Goal: Task Accomplishment & Management: Complete application form

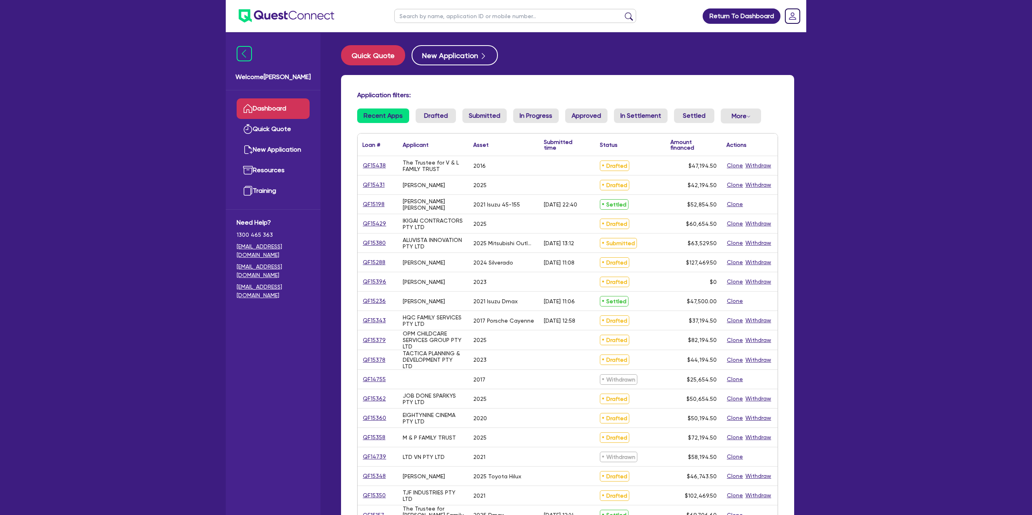
click at [443, 7] on ul at bounding box center [515, 16] width 258 height 32
click at [439, 16] on input "text" at bounding box center [515, 16] width 242 height 14
type input "[PERSON_NAME]"
click at [623, 12] on button "submit" at bounding box center [629, 17] width 13 height 11
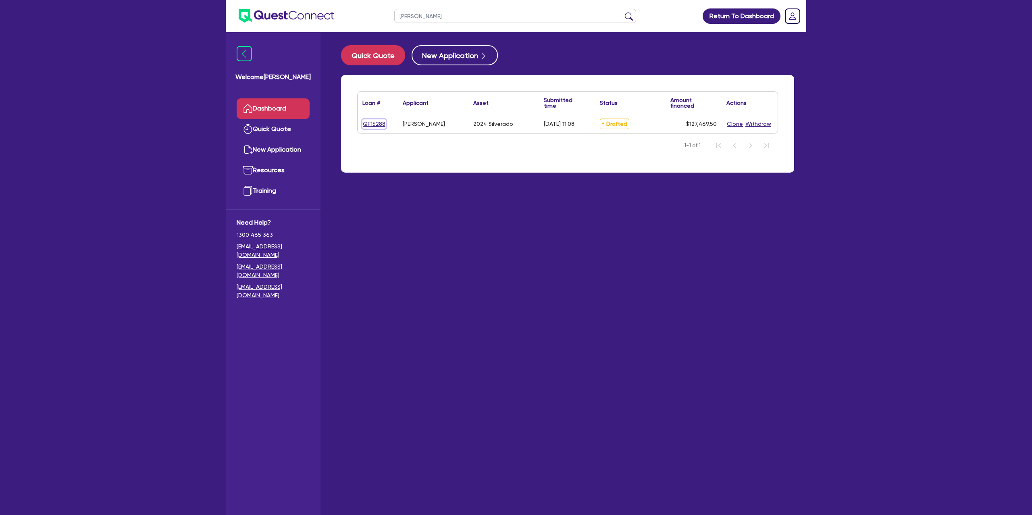
click at [379, 123] on link "QF15288" at bounding box center [374, 123] width 23 height 9
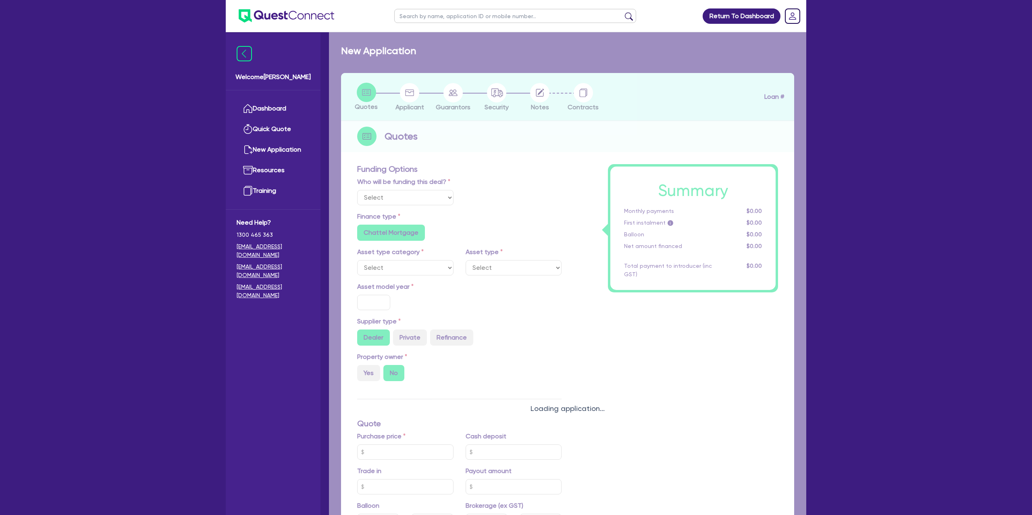
select select "Other"
select select "CARS_AND_LIGHT_TRUCKS"
type input "2024"
radio input "true"
type input "125,000"
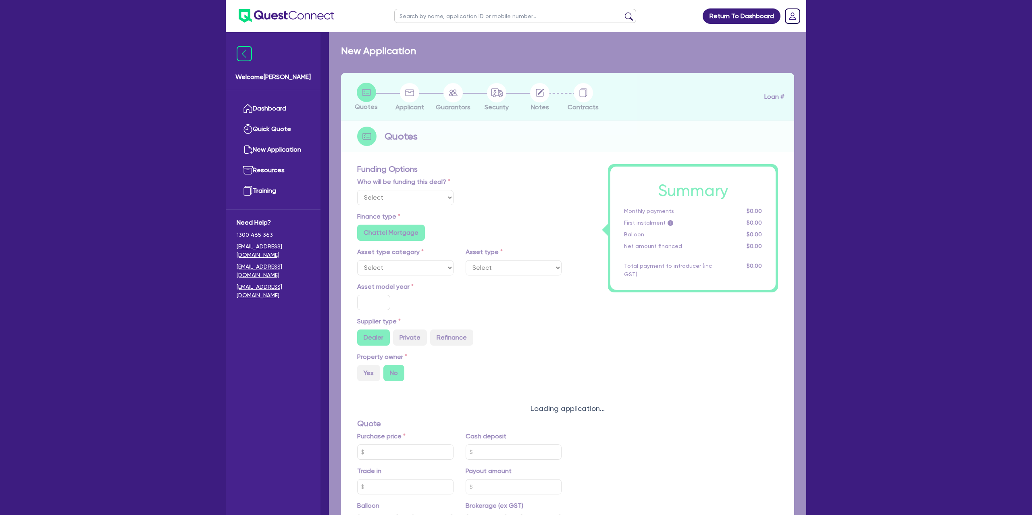
type input "35"
type input "43,750"
type input "0.5"
type input "637.35"
type input "6.69"
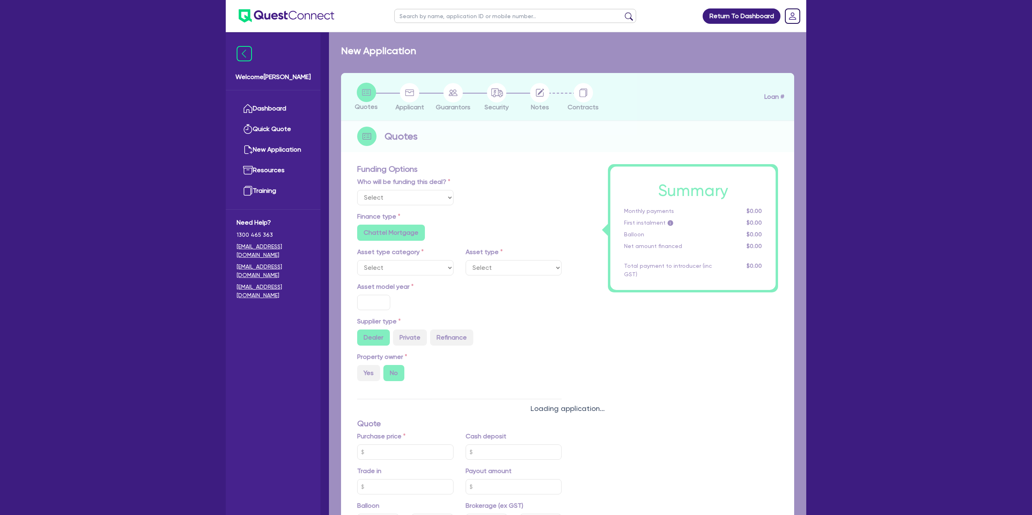
radio input "false"
type input "1,650"
radio input "true"
select select "PASSENGER_VEHICLES"
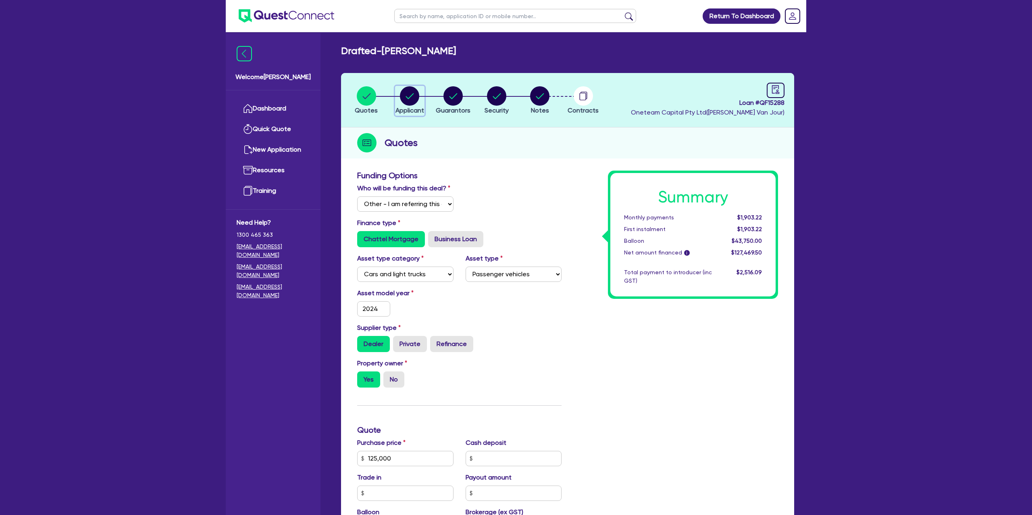
click at [408, 91] on circle "button" at bounding box center [409, 95] width 19 height 19
select select "SOLE_TRADER"
select select "BUILDING_CONSTRUCTION"
select select "BUSINESSES_CONSTRUCTION_SERVICES"
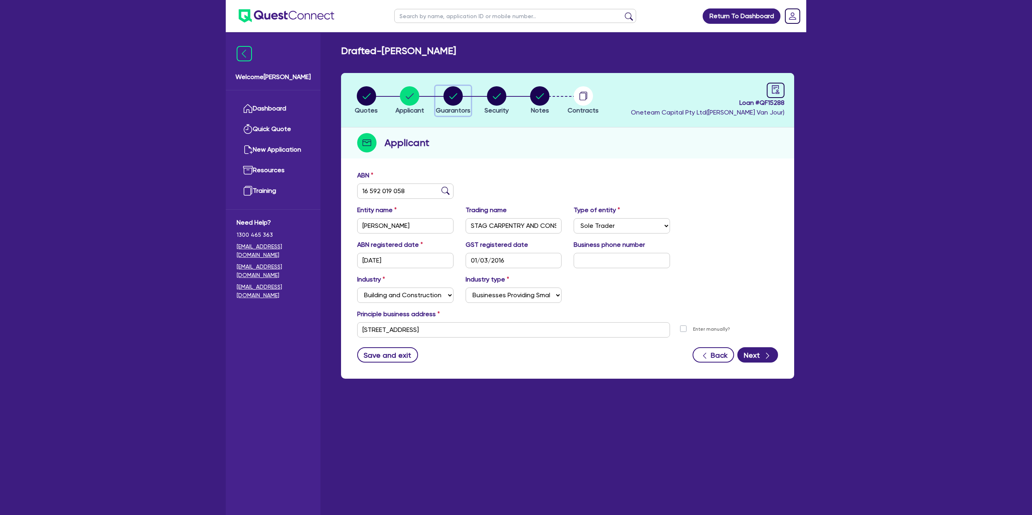
click at [456, 101] on circle "button" at bounding box center [453, 95] width 19 height 19
select select "MR"
select select "SA"
select select "MARRIED"
select select "PROPERTY"
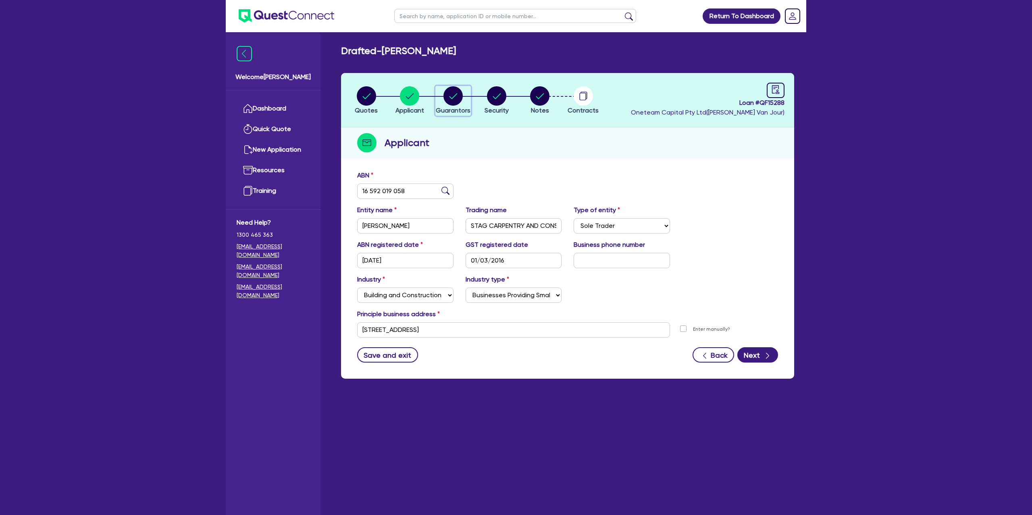
select select "CASH"
select select "MORTGAGE"
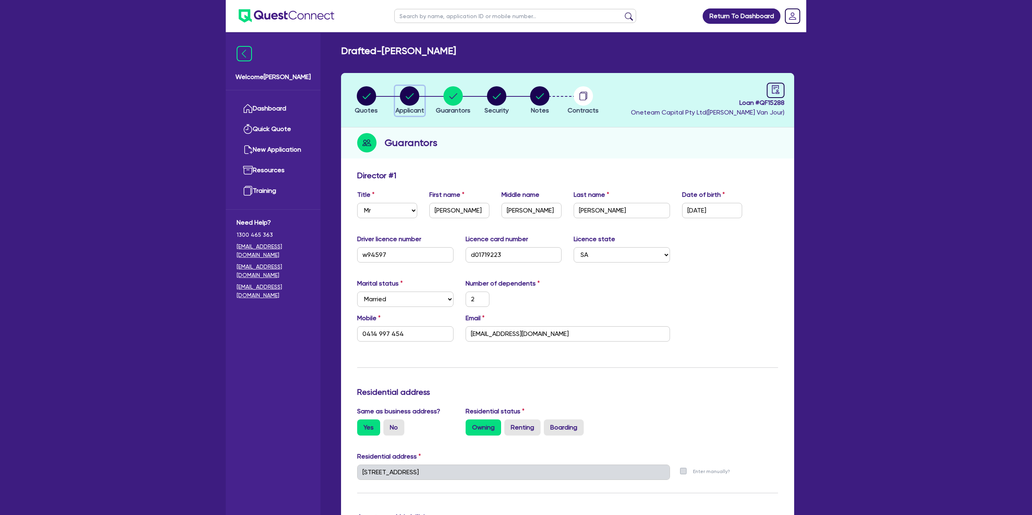
click at [422, 94] on div "button" at bounding box center [410, 95] width 29 height 19
select select "SOLE_TRADER"
select select "BUILDING_CONSTRUCTION"
select select "BUSINESSES_CONSTRUCTION_SERVICES"
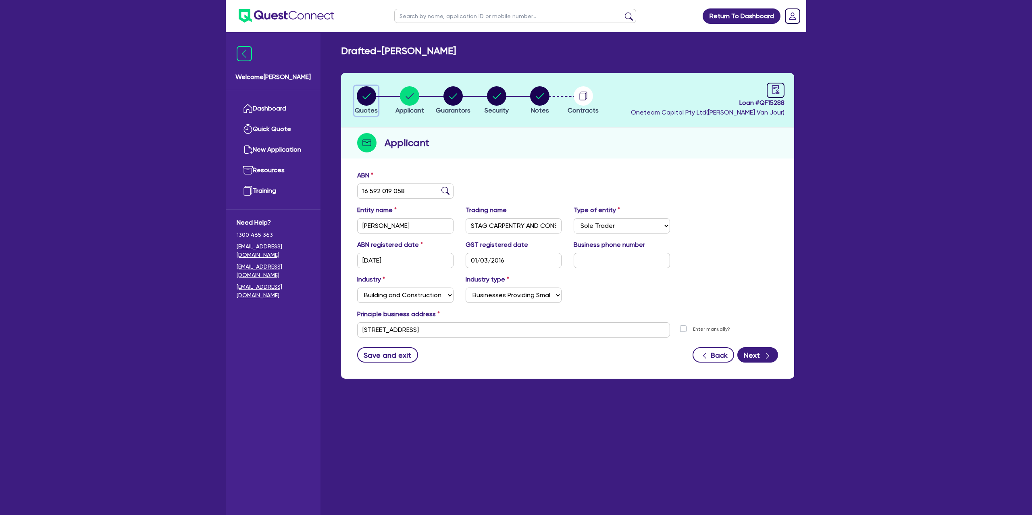
click at [361, 93] on circle "button" at bounding box center [366, 95] width 19 height 19
select select "Other"
select select "CARS_AND_LIGHT_TRUCKS"
select select "PASSENGER_VEHICLES"
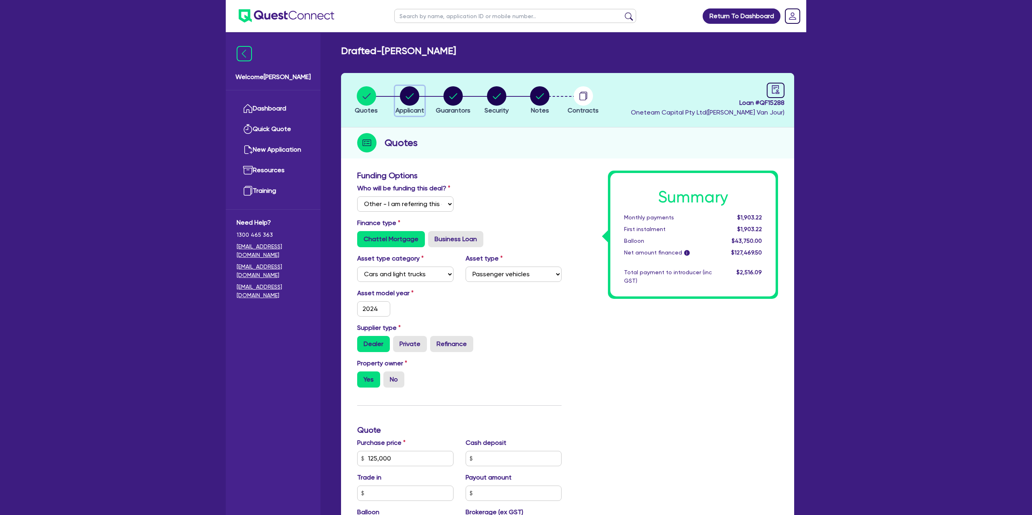
click at [412, 98] on circle "button" at bounding box center [409, 95] width 19 height 19
select select "SOLE_TRADER"
select select "BUILDING_CONSTRUCTION"
select select "BUSINESSES_CONSTRUCTION_SERVICES"
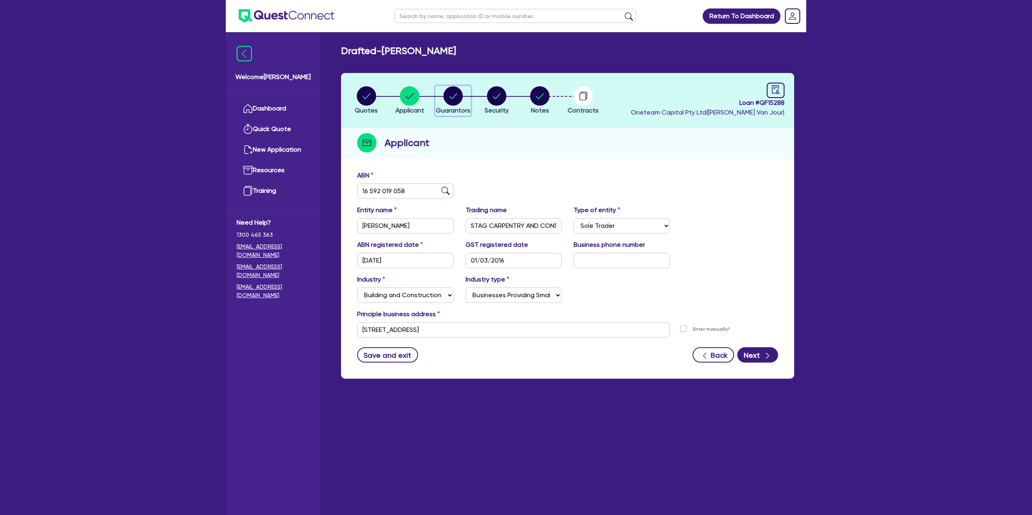
click at [452, 94] on circle "button" at bounding box center [453, 95] width 19 height 19
select select "MR"
select select "SA"
select select "MARRIED"
select select "PROPERTY"
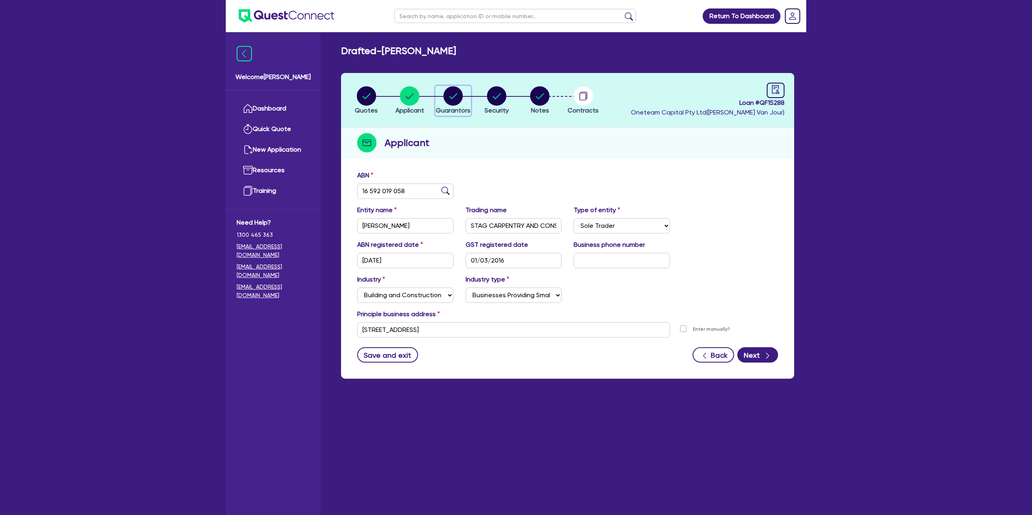
select select "CASH"
select select "MORTGAGE"
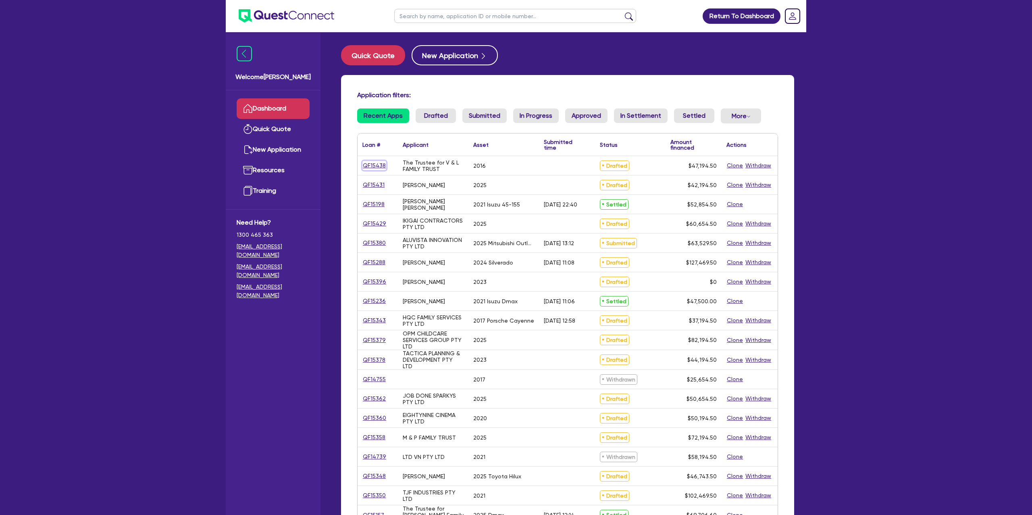
click at [378, 164] on link "QF15438" at bounding box center [375, 165] width 24 height 9
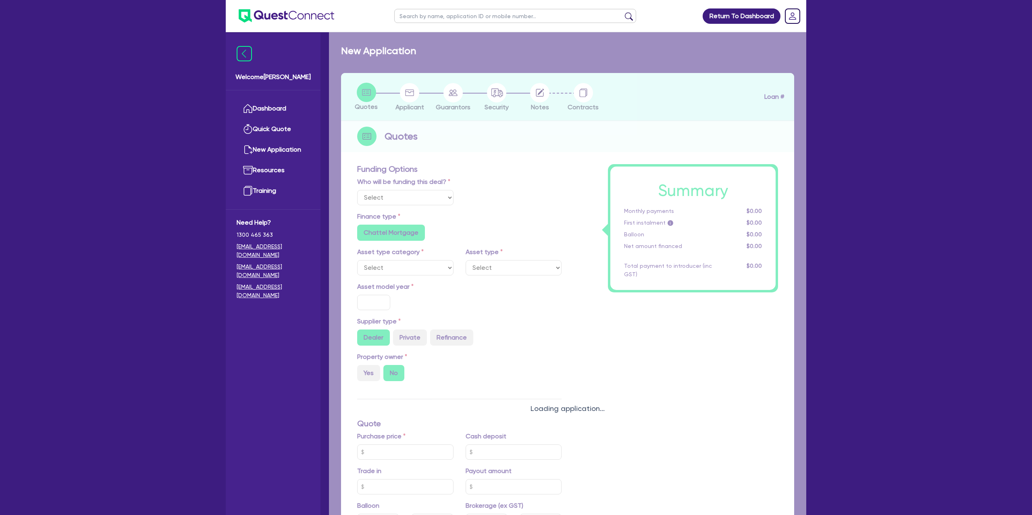
select select "Other"
select select "CARS_AND_LIGHT_TRUCKS"
type input "2016"
radio input "false"
radio input "true"
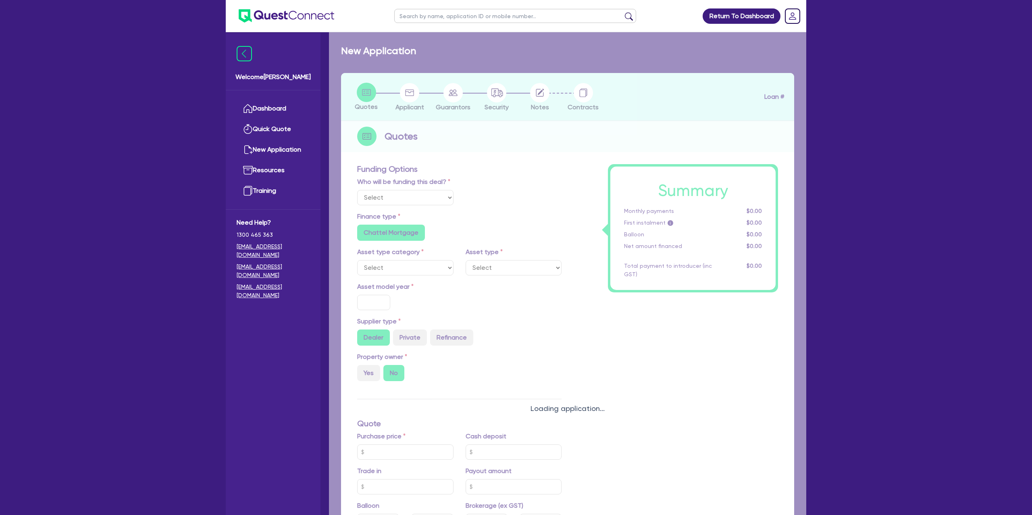
type input "50,000"
type input "5,000"
radio input "false"
type input "12.99"
radio input "false"
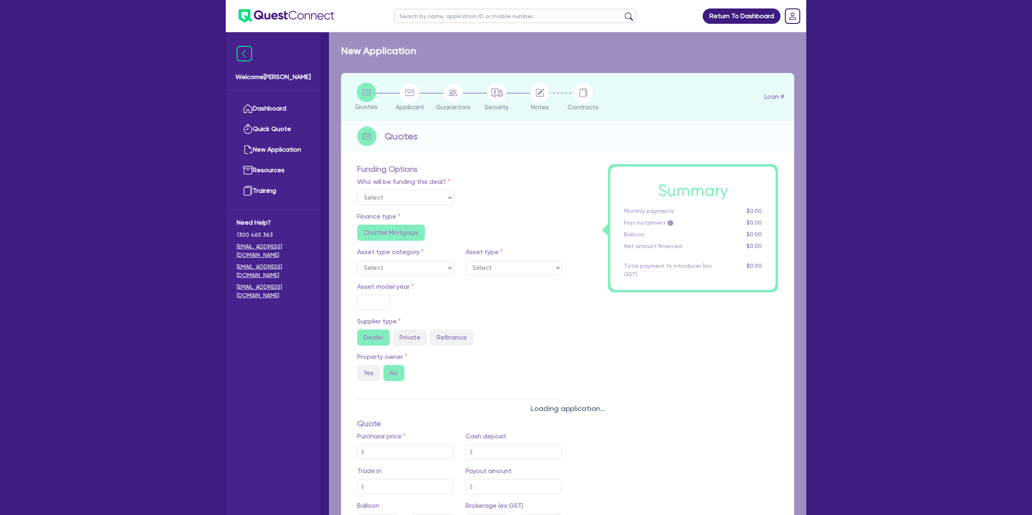
type input "1,400"
radio input "true"
select select "PASSENGER_VEHICLES"
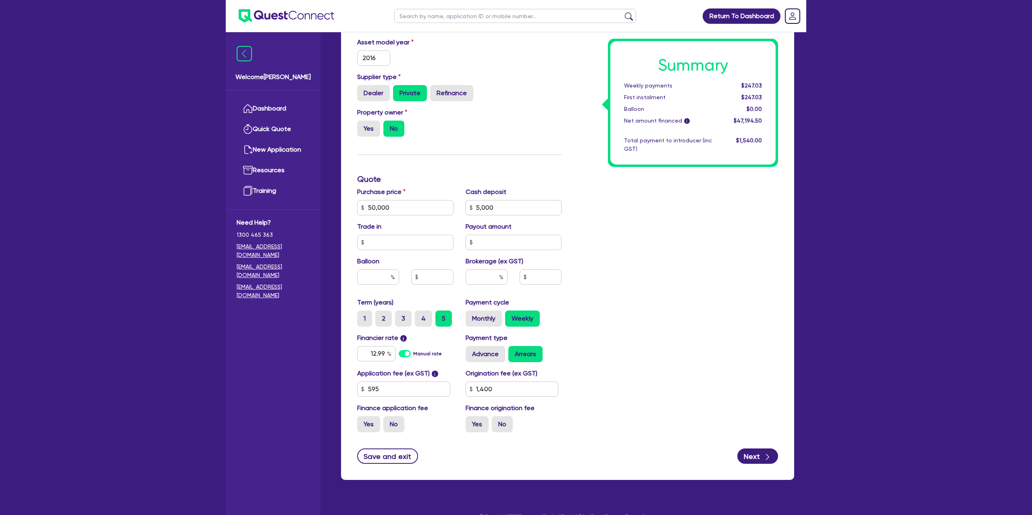
scroll to position [265, 0]
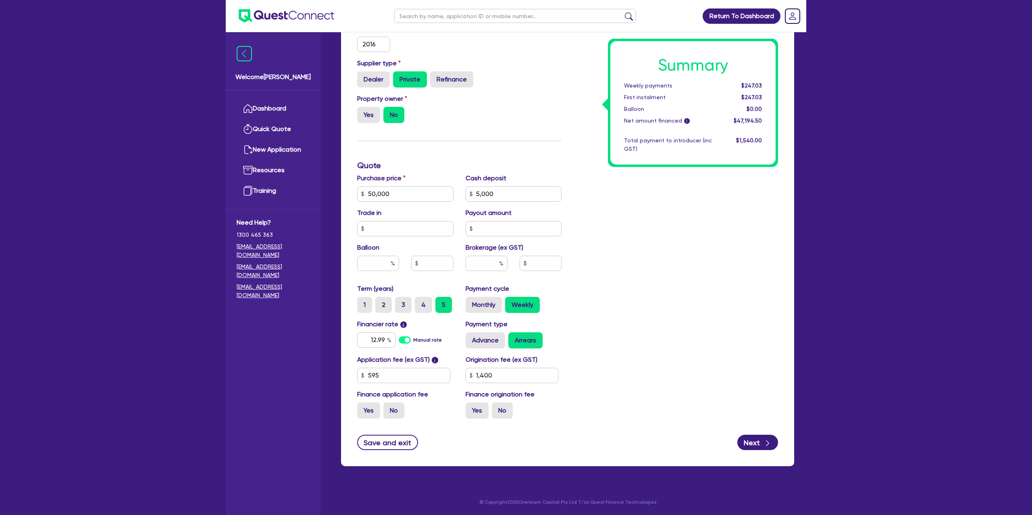
click at [592, 67] on div "Summary Weekly payments $247.03 First instalment $247.03 Balloon $0.00 Net amou…" at bounding box center [676, 165] width 217 height 519
